Goal: Information Seeking & Learning: Learn about a topic

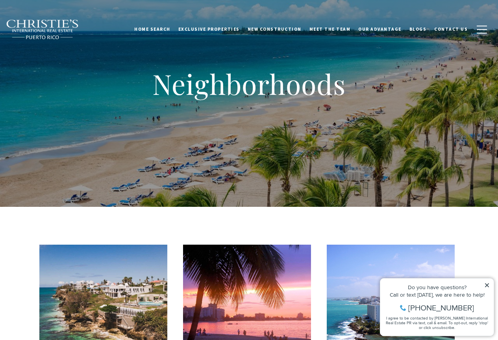
scroll to position [79, 0]
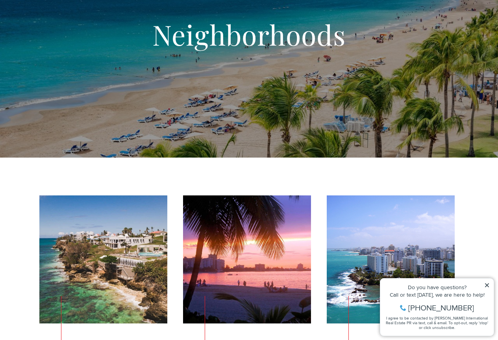
click at [488, 284] on icon at bounding box center [487, 285] width 4 height 4
click at [486, 285] on icon at bounding box center [487, 285] width 6 height 6
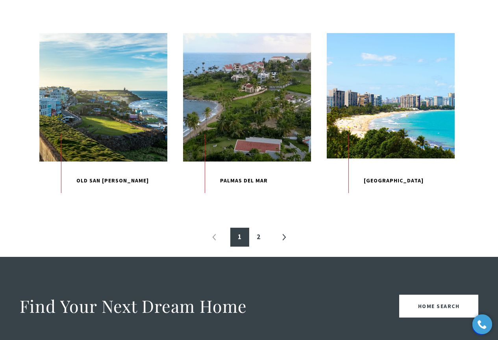
scroll to position [826, 0]
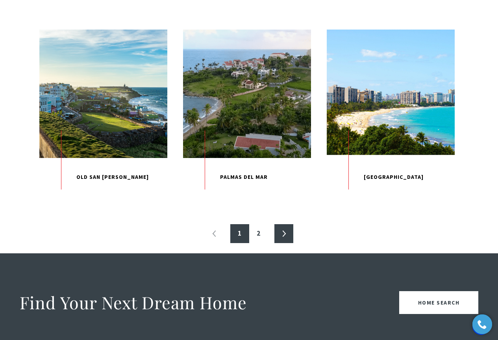
click at [286, 243] on link "»" at bounding box center [283, 233] width 19 height 19
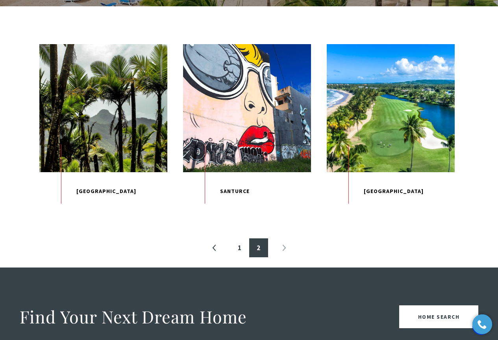
scroll to position [236, 0]
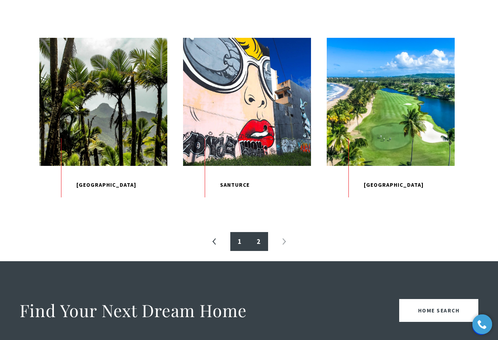
click at [236, 251] on link "1" at bounding box center [239, 241] width 19 height 19
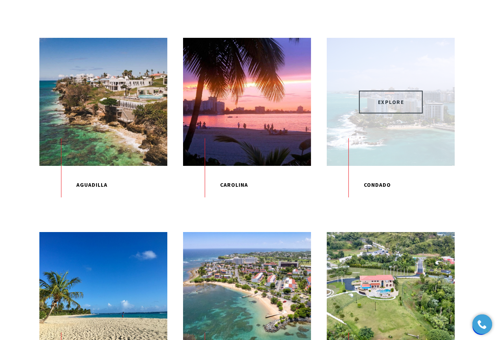
click at [393, 100] on span "EXPLORE" at bounding box center [391, 102] width 64 height 23
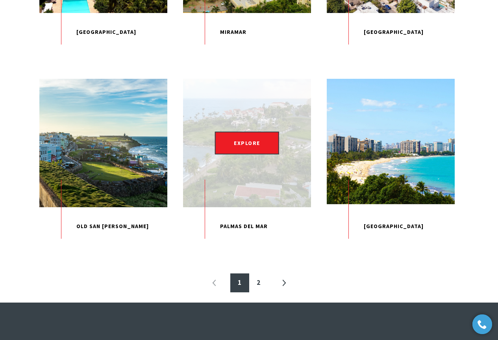
scroll to position [787, 0]
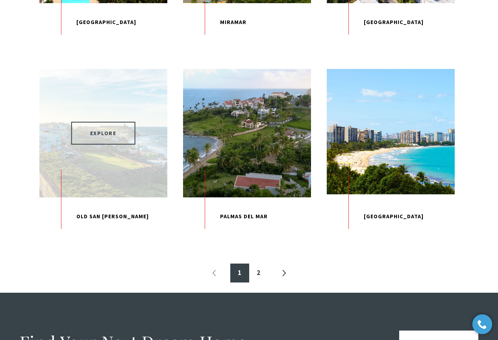
click at [103, 144] on span "EXPLORE" at bounding box center [103, 133] width 64 height 23
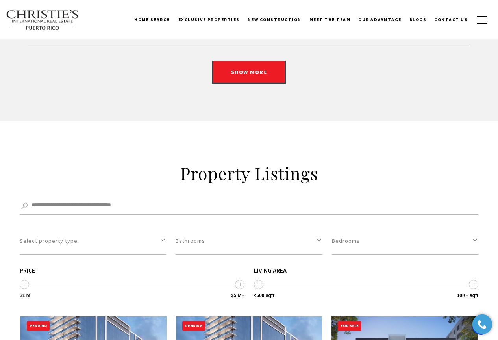
scroll to position [1889, 0]
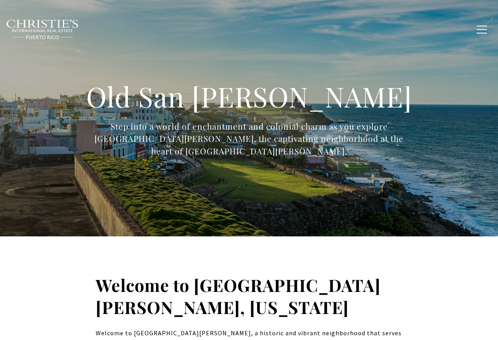
type input "**********"
type input "*********"
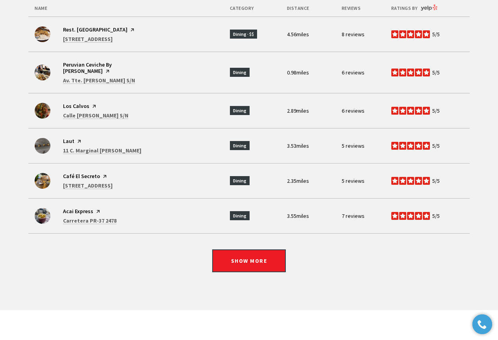
scroll to position [2046, 0]
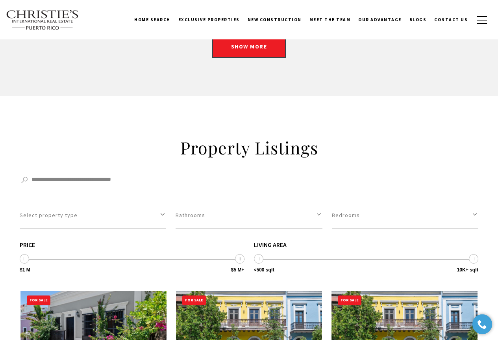
scroll to position [2086, 0]
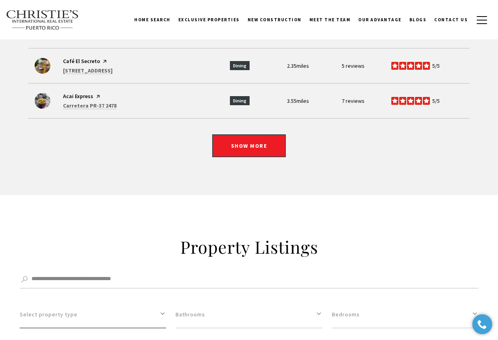
click at [73, 301] on button "Select property type" at bounding box center [93, 314] width 146 height 27
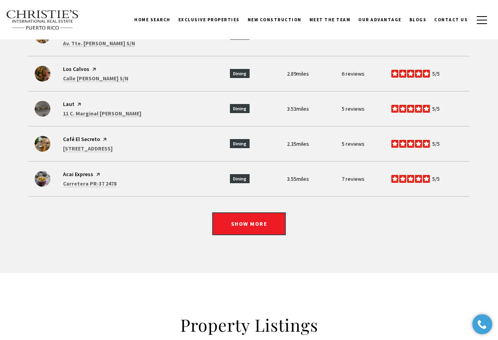
scroll to position [2007, 0]
